Goal: Transaction & Acquisition: Purchase product/service

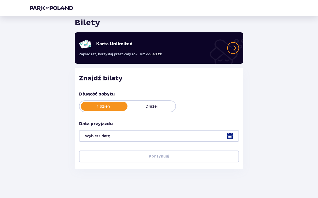
scroll to position [20, 0]
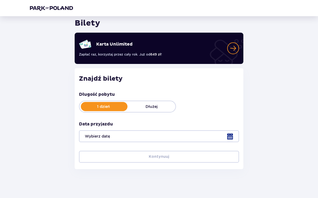
click at [199, 138] on div at bounding box center [159, 136] width 160 height 12
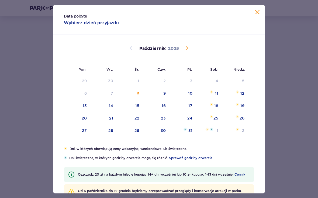
click at [84, 108] on div "13" at bounding box center [85, 105] width 4 height 5
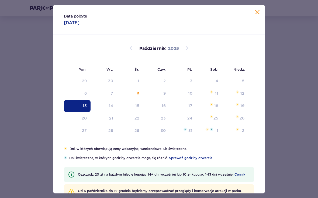
type input "[DATE]"
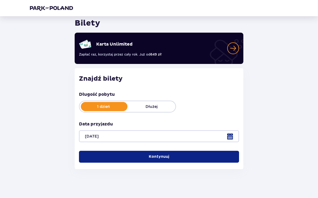
click at [177, 161] on button "Kontynuuj" at bounding box center [159, 157] width 160 height 12
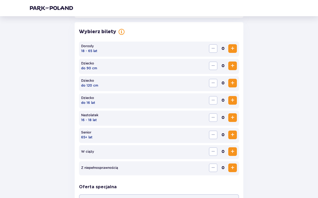
scroll to position [152, 0]
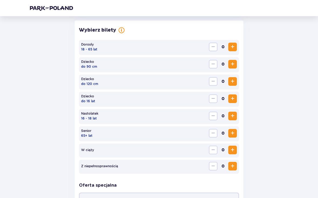
click at [234, 45] on span "Zwiększ" at bounding box center [233, 47] width 6 height 6
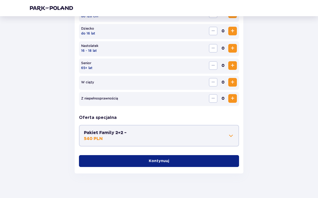
click at [206, 162] on button "Kontynuuj" at bounding box center [159, 161] width 160 height 12
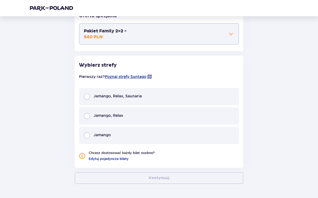
scroll to position [332, 0]
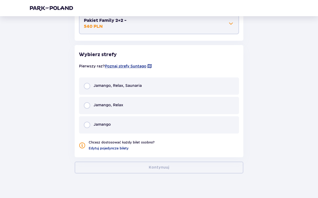
click at [83, 88] on div "Jamango, Relax, Saunaria" at bounding box center [159, 85] width 160 height 17
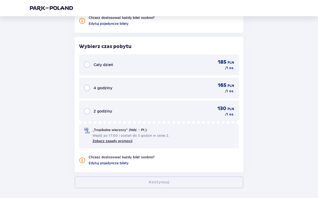
scroll to position [472, 0]
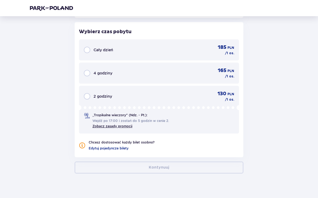
click at [87, 72] on input "radio" at bounding box center [87, 73] width 6 height 6
radio input "true"
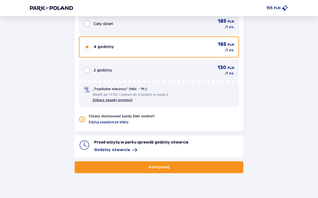
scroll to position [498, 0]
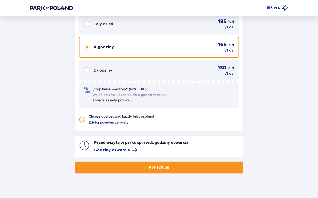
click at [213, 168] on button "Kontynuuj" at bounding box center [159, 168] width 169 height 12
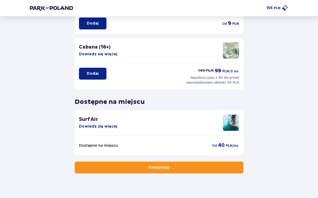
click at [211, 171] on button "Kontynuuj" at bounding box center [159, 168] width 169 height 12
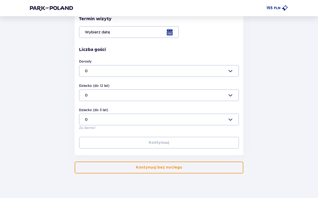
click at [220, 169] on button "Kontynuuj bez noclegu" at bounding box center [159, 168] width 169 height 12
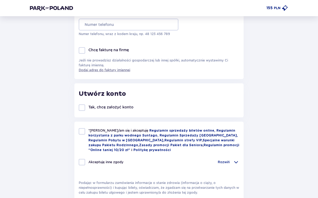
scroll to position [169, 0]
